Goal: Task Accomplishment & Management: Manage account settings

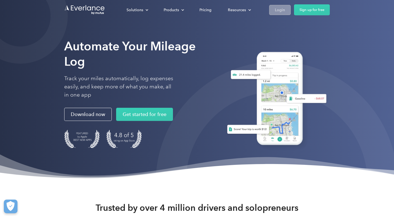
click at [282, 13] on div "Login" at bounding box center [280, 10] width 10 height 7
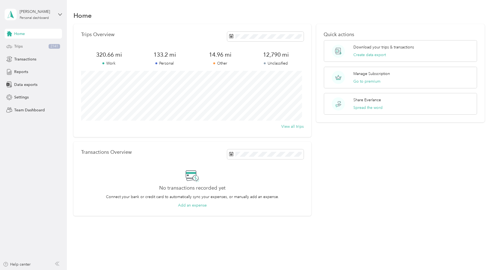
click at [32, 43] on div "Trips 2141" at bounding box center [33, 47] width 57 height 10
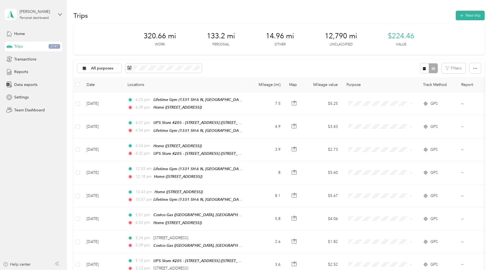
click at [220, 60] on div "All purposes Filters" at bounding box center [279, 68] width 411 height 18
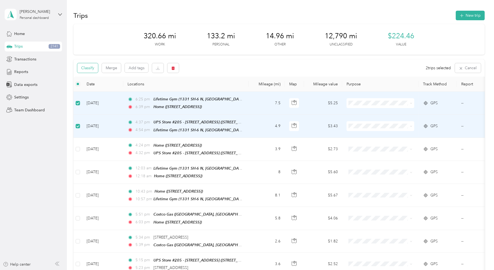
click at [86, 71] on button "Classify" at bounding box center [87, 68] width 21 height 10
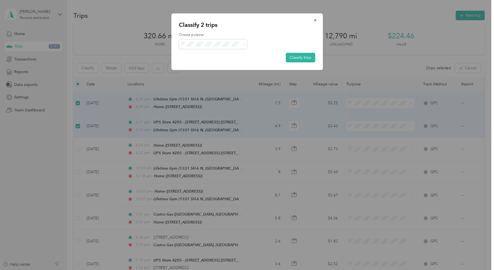
click at [218, 65] on li "Personal" at bounding box center [213, 63] width 68 height 10
drag, startPoint x: 307, startPoint y: 56, endPoint x: 233, endPoint y: 35, distance: 76.6
click at [233, 35] on div "Choose purpose Classify trips" at bounding box center [247, 48] width 136 height 30
click at [216, 52] on span "Work" at bounding box center [218, 54] width 51 height 6
click at [317, 19] on icon "button" at bounding box center [316, 20] width 4 height 4
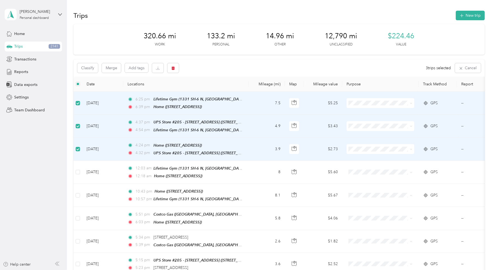
click at [99, 71] on div "Classify Merge Add tags" at bounding box center [128, 68] width 102 height 10
click at [98, 71] on button "Classify" at bounding box center [87, 68] width 21 height 10
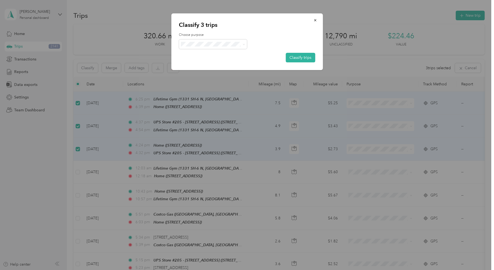
click at [221, 50] on div "Choose purpose Classify trips" at bounding box center [247, 48] width 136 height 30
click at [319, 20] on button "button" at bounding box center [315, 20] width 11 height 10
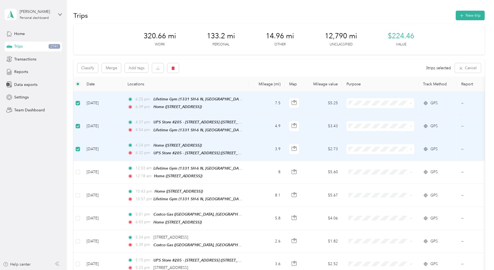
click at [83, 108] on td "Sep 3, 2025" at bounding box center [102, 103] width 41 height 23
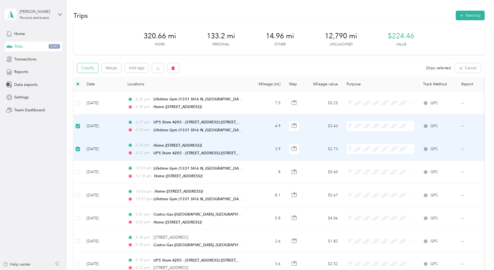
click at [92, 70] on button "Classify" at bounding box center [87, 68] width 21 height 10
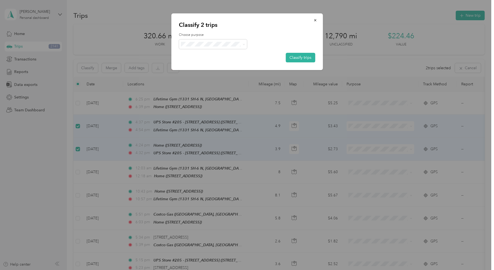
click at [216, 52] on div "Choose purpose Classify trips" at bounding box center [247, 48] width 136 height 30
click at [295, 58] on button "Classify trips" at bounding box center [301, 58] width 30 height 10
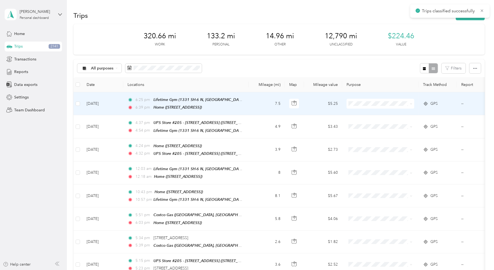
click at [223, 97] on span "Lifetime Gym (1331 SH-6 N, Sugar Land, TX)" at bounding box center [220, 99] width 132 height 5
click at [257, 100] on td "7.5" at bounding box center [267, 103] width 36 height 23
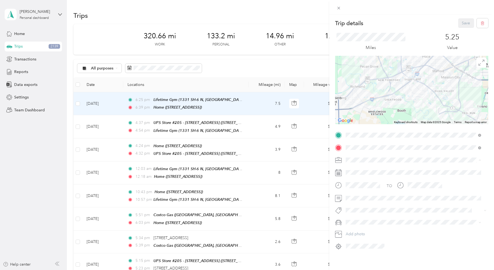
click at [365, 179] on div "Personal" at bounding box center [414, 179] width 132 height 6
click at [462, 24] on button "Save" at bounding box center [467, 23] width 16 height 10
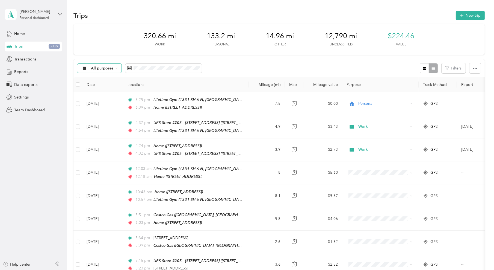
click at [101, 65] on div "All purposes" at bounding box center [99, 68] width 44 height 9
click at [102, 80] on li "Unclassified" at bounding box center [99, 79] width 44 height 10
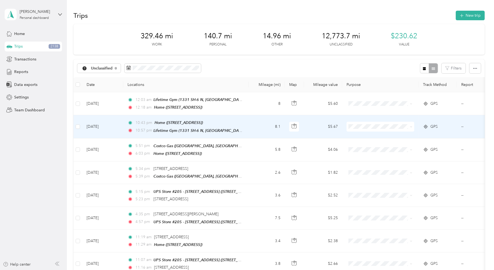
click at [81, 127] on td at bounding box center [78, 126] width 9 height 23
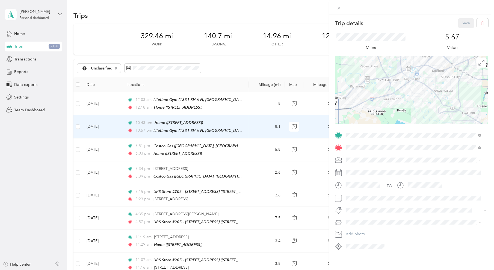
click at [80, 127] on div "Trip details Save This trip cannot be edited because it is either under review,…" at bounding box center [247, 135] width 494 height 270
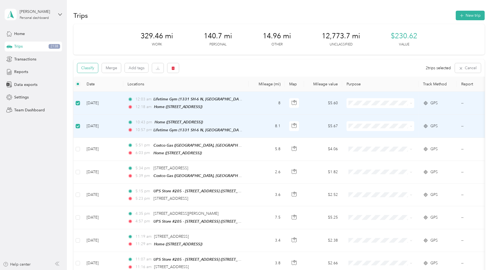
click at [93, 69] on button "Classify" at bounding box center [87, 68] width 21 height 10
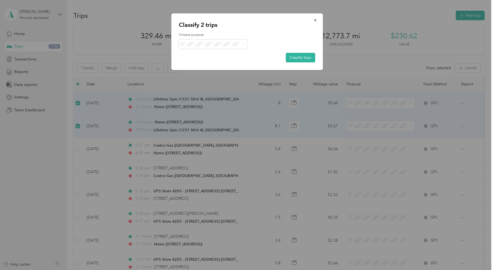
drag, startPoint x: 215, startPoint y: 49, endPoint x: 217, endPoint y: 46, distance: 3.1
click at [216, 49] on div "Choose purpose Classify trips" at bounding box center [247, 48] width 136 height 30
click at [217, 61] on span "Personal" at bounding box center [218, 64] width 51 height 6
click at [306, 60] on button "Classify trips" at bounding box center [301, 58] width 30 height 10
